Goal: Communication & Community: Answer question/provide support

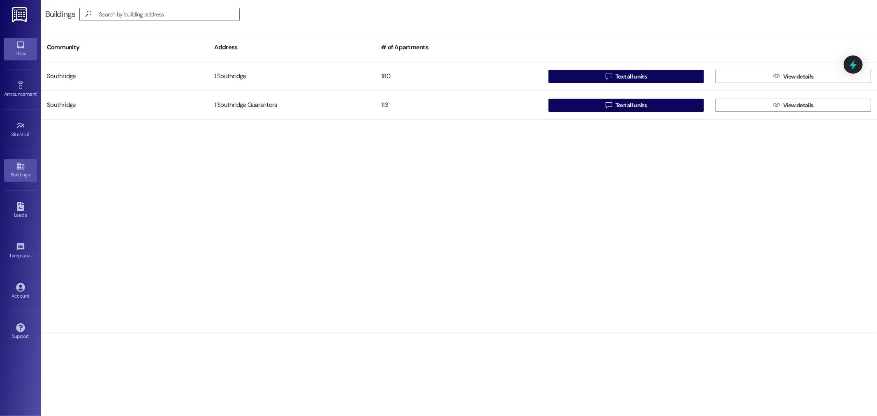
click at [21, 56] on div "Inbox" at bounding box center [20, 53] width 41 height 8
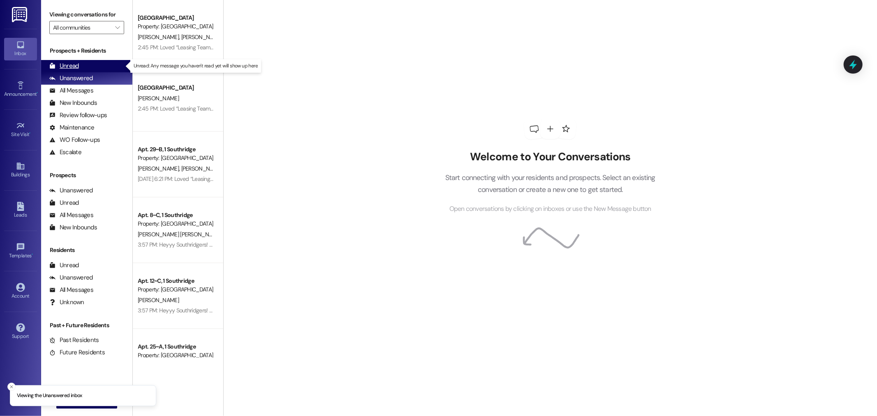
click at [54, 68] on icon at bounding box center [52, 66] width 5 height 6
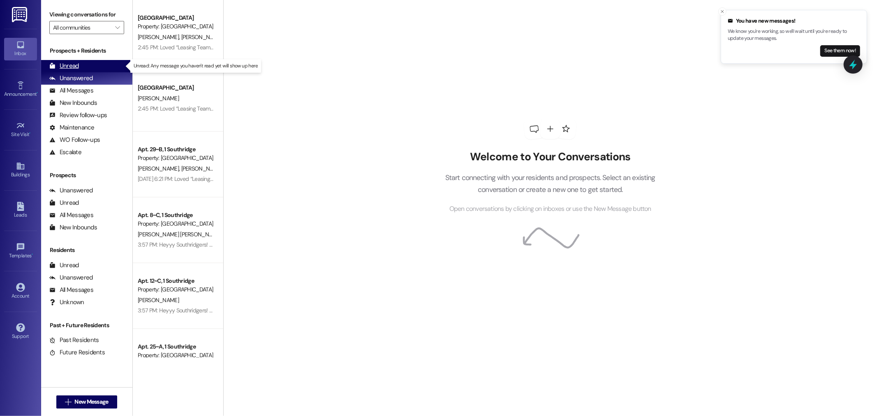
click at [85, 63] on div "Unread (0)" at bounding box center [86, 66] width 91 height 12
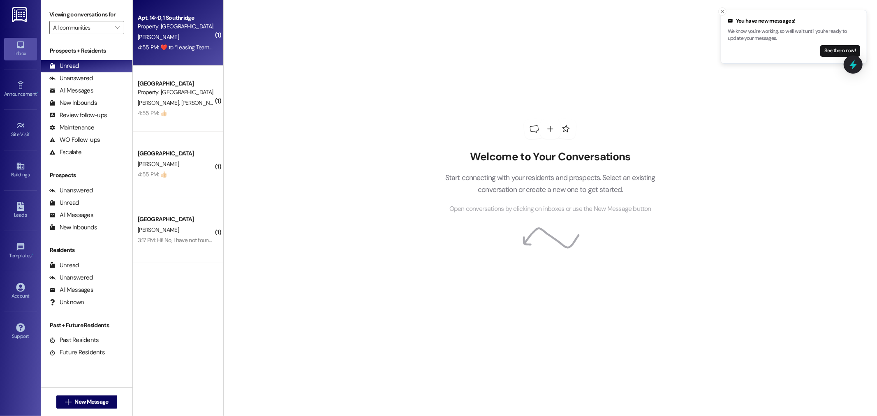
click at [191, 44] on div "4:55 PM:  ​❤️​ to “ Leasing Team (Southridge): Heyyy Southridgers! We will need…" at bounding box center [357, 47] width 439 height 7
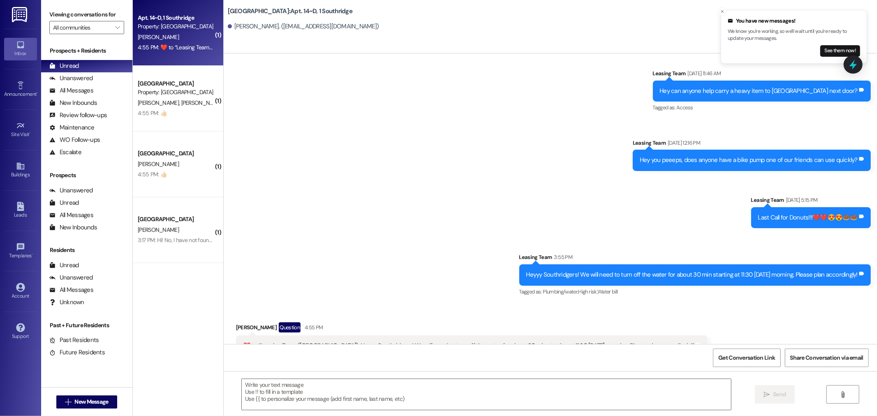
scroll to position [634, 0]
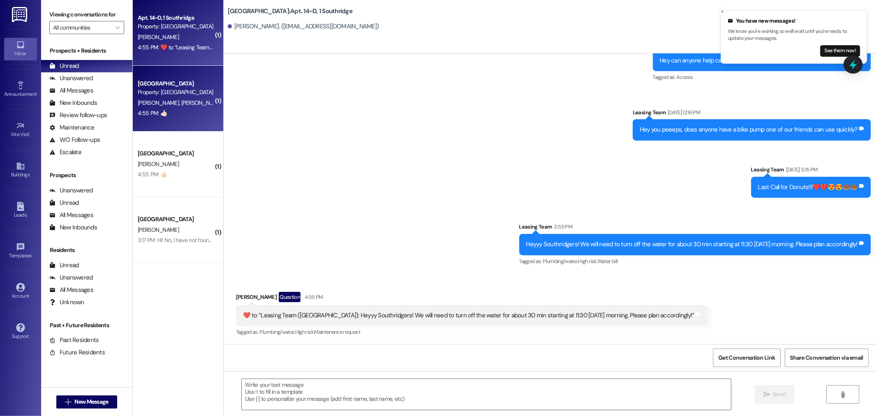
click at [192, 91] on div "Property: [GEOGRAPHIC_DATA]" at bounding box center [176, 92] width 76 height 9
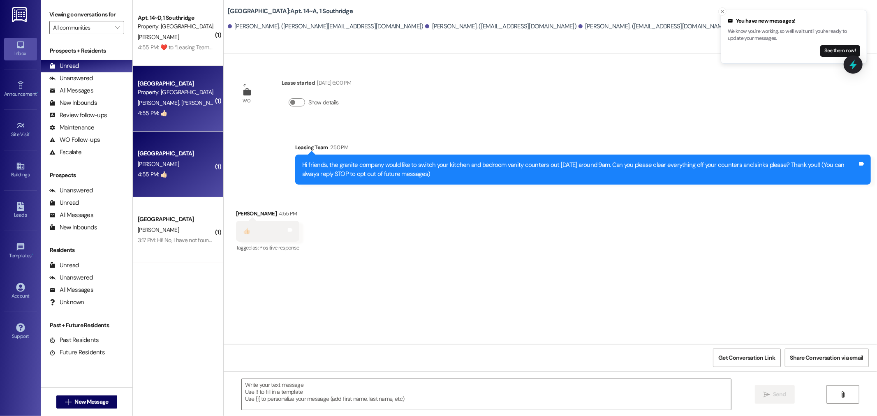
scroll to position [0, 0]
click at [180, 176] on div "4:55 PM: 👍🏻 4:55 PM: 👍🏻" at bounding box center [176, 174] width 78 height 10
click at [90, 65] on div "Unread (0)" at bounding box center [86, 66] width 91 height 12
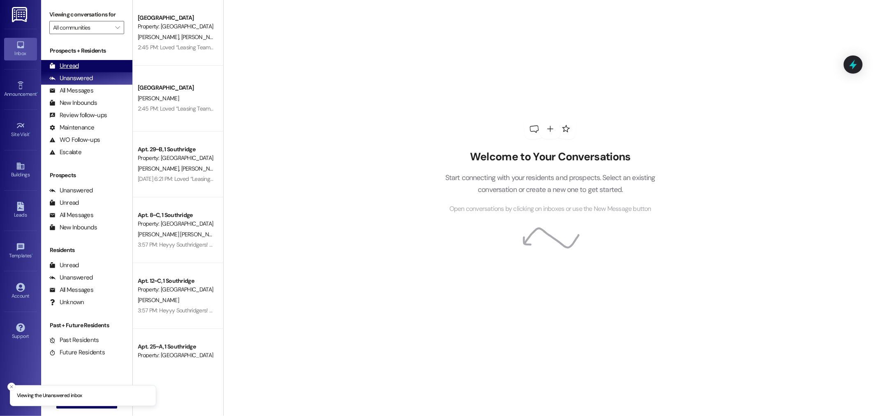
click at [93, 64] on div "Unread (0)" at bounding box center [86, 66] width 91 height 12
